Goal: Task Accomplishment & Management: Complete application form

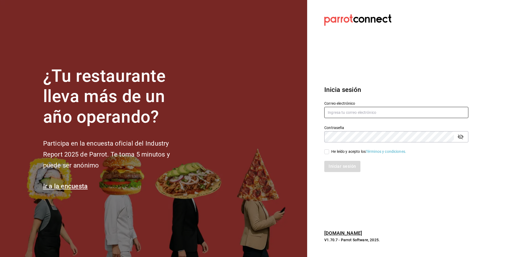
type input "[EMAIL_ADDRESS][DOMAIN_NAME]"
click at [324, 153] on input "He leído y acepto los Términos y condiciones." at bounding box center [326, 152] width 5 height 5
checkbox input "true"
click at [336, 168] on button "Iniciar sesión" at bounding box center [342, 166] width 36 height 11
